Goal: Transaction & Acquisition: Purchase product/service

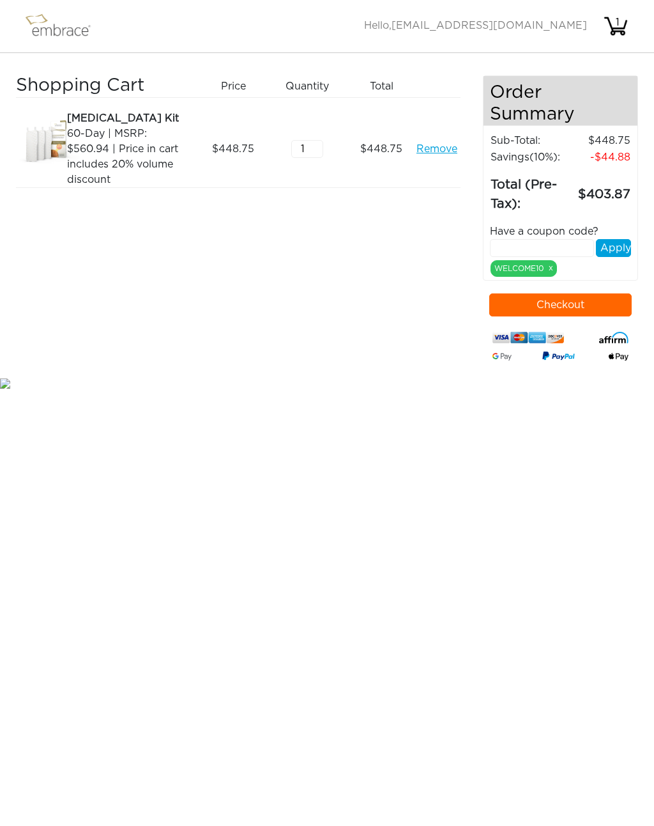
click at [111, 131] on div "60-Day | MSRP: $560.94 | Price in cart includes 20% volume discount" at bounding box center [129, 156] width 125 height 61
click at [113, 150] on div "60-Day | MSRP: $560.94 | Price in cart includes 20% volume discount" at bounding box center [129, 156] width 125 height 61
click at [440, 144] on link "Remove" at bounding box center [437, 148] width 41 height 15
